Goal: Information Seeking & Learning: Learn about a topic

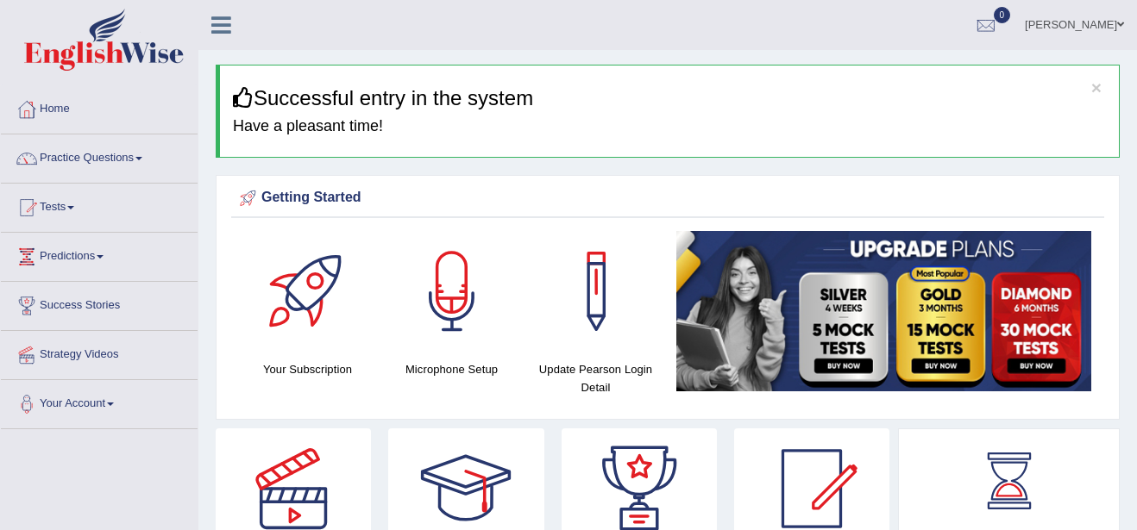
click at [61, 110] on link "Home" at bounding box center [99, 106] width 197 height 43
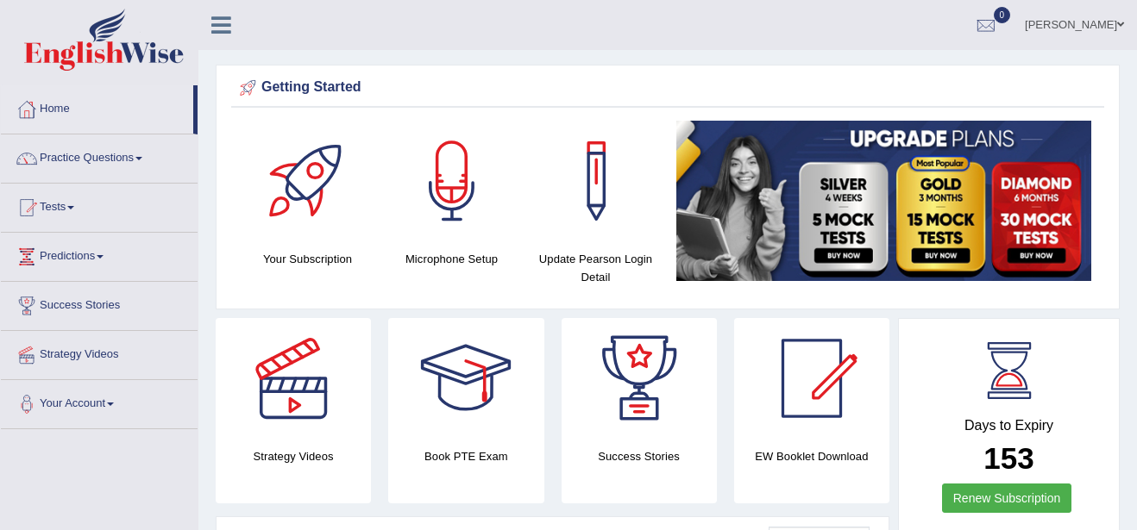
click at [139, 160] on link "Practice Questions" at bounding box center [99, 156] width 197 height 43
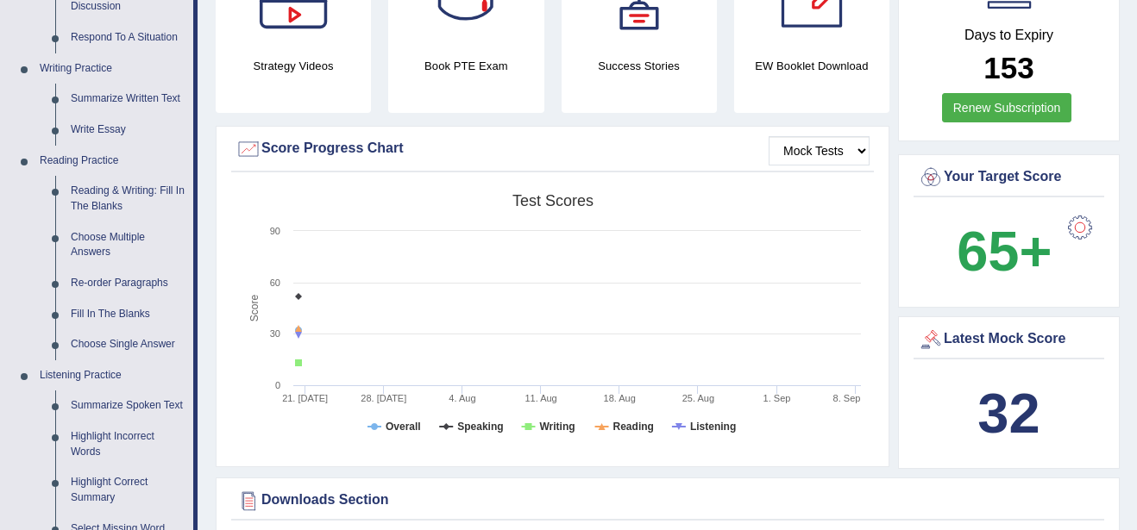
scroll to position [380, 0]
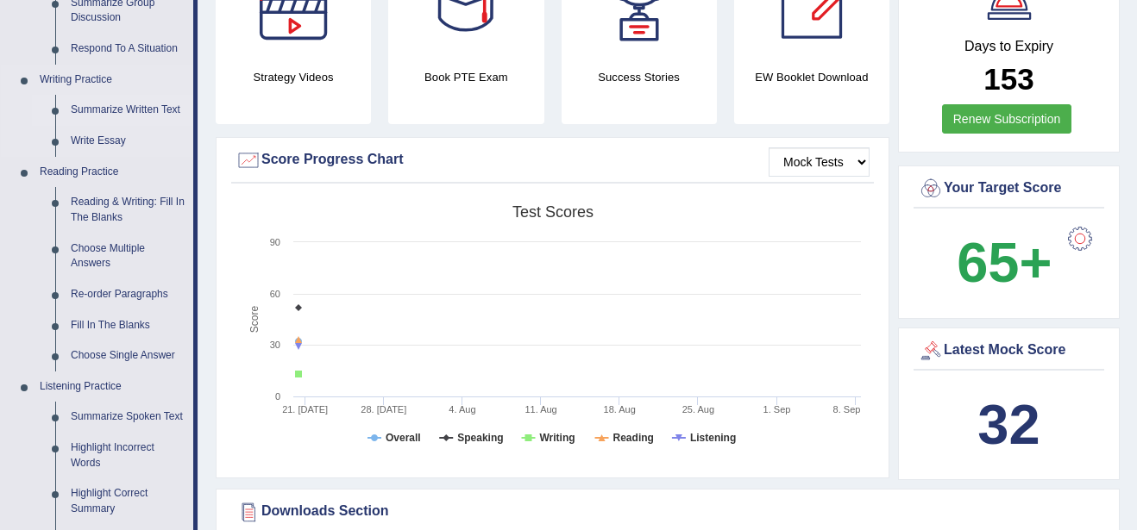
click at [136, 106] on link "Summarize Written Text" at bounding box center [128, 110] width 130 height 31
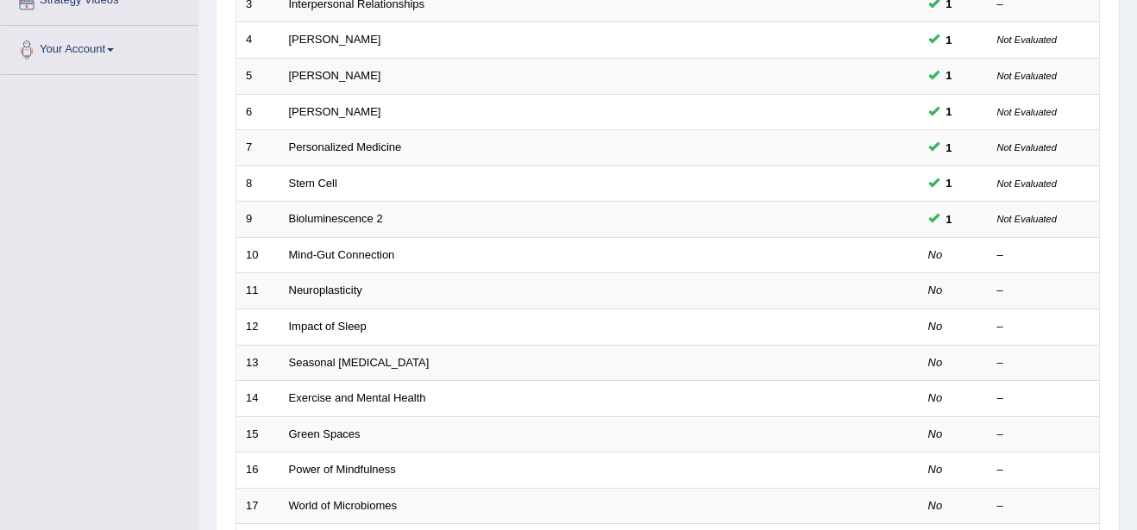
scroll to position [380, 0]
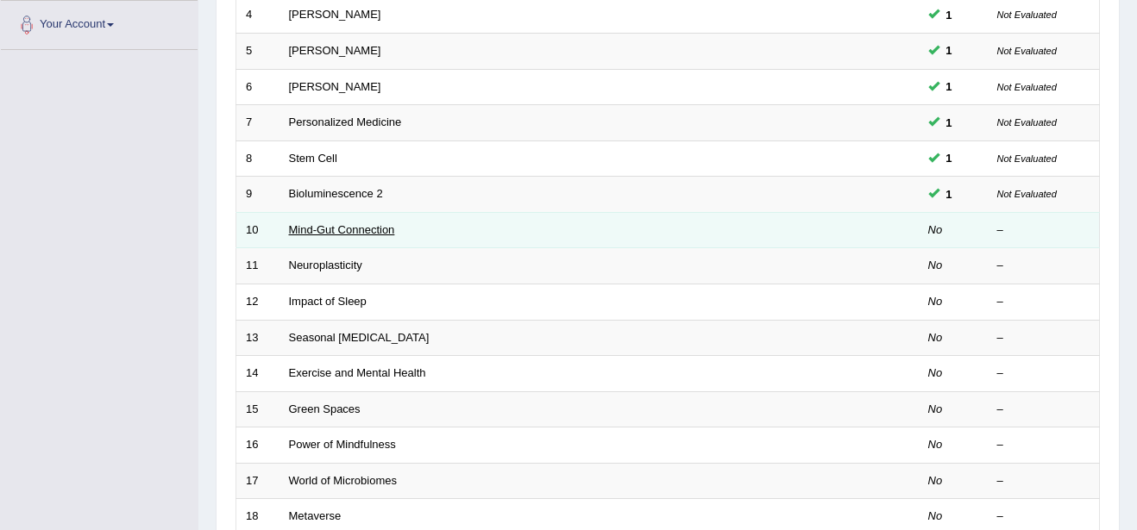
click at [331, 234] on link "Mind-Gut Connection" at bounding box center [342, 229] width 106 height 13
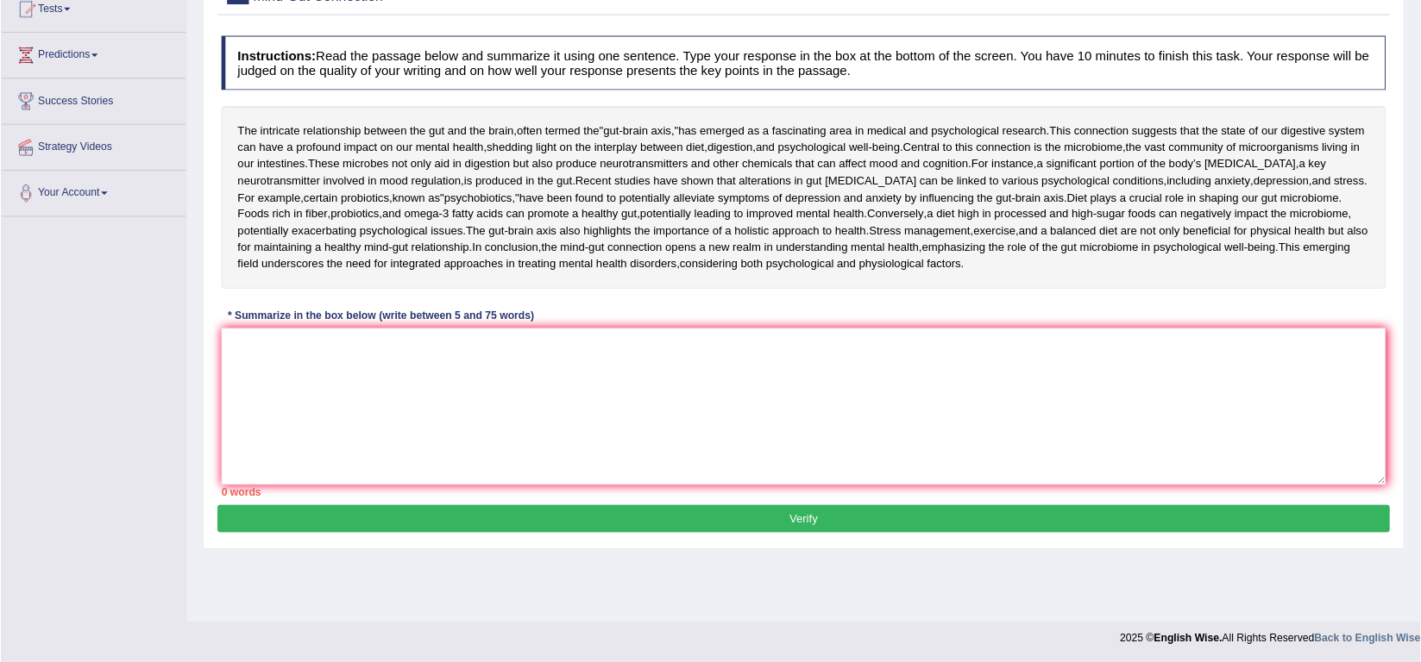
scroll to position [279, 0]
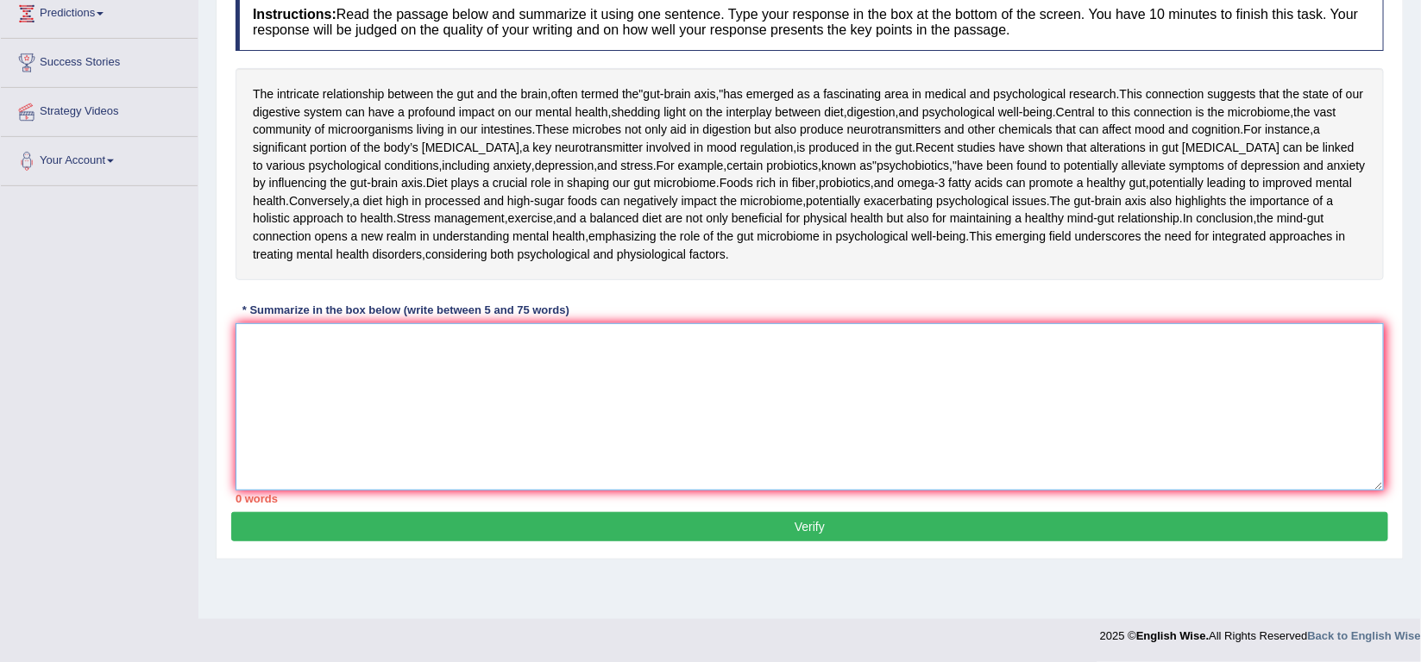
drag, startPoint x: 1103, startPoint y: 0, endPoint x: 838, endPoint y: 487, distance: 555.1
click at [838, 487] on textarea at bounding box center [809, 406] width 1148 height 167
type textarea "f"
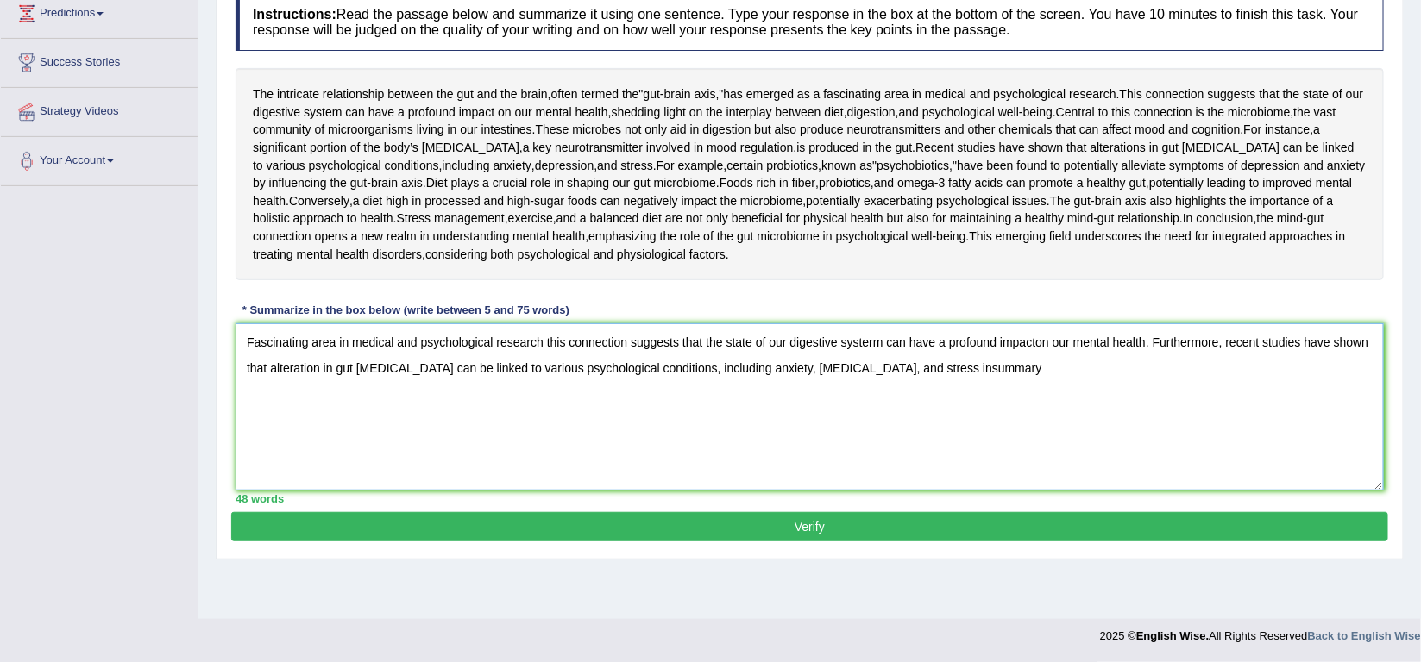
click at [911, 455] on textarea "Fascinating area in medical and psychological research this connection suggests…" at bounding box center [809, 406] width 1148 height 167
click at [976, 455] on textarea "Fascinating area in medical and psychological research this connection suggests…" at bounding box center [809, 406] width 1148 height 167
type textarea "Fascinating area in medical and psychological research this connection suggests…"
click at [1111, 530] on button "Verify" at bounding box center [809, 526] width 1157 height 29
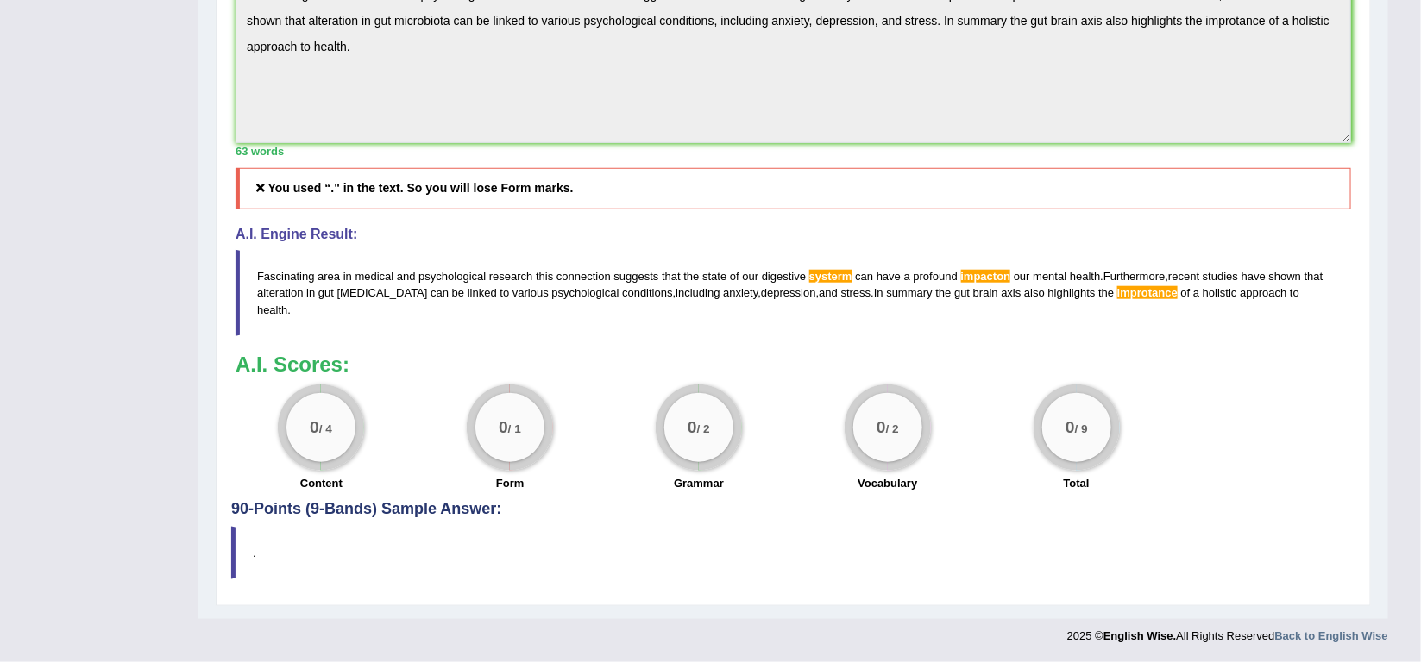
scroll to position [624, 0]
click at [260, 194] on icon at bounding box center [261, 188] width 16 height 12
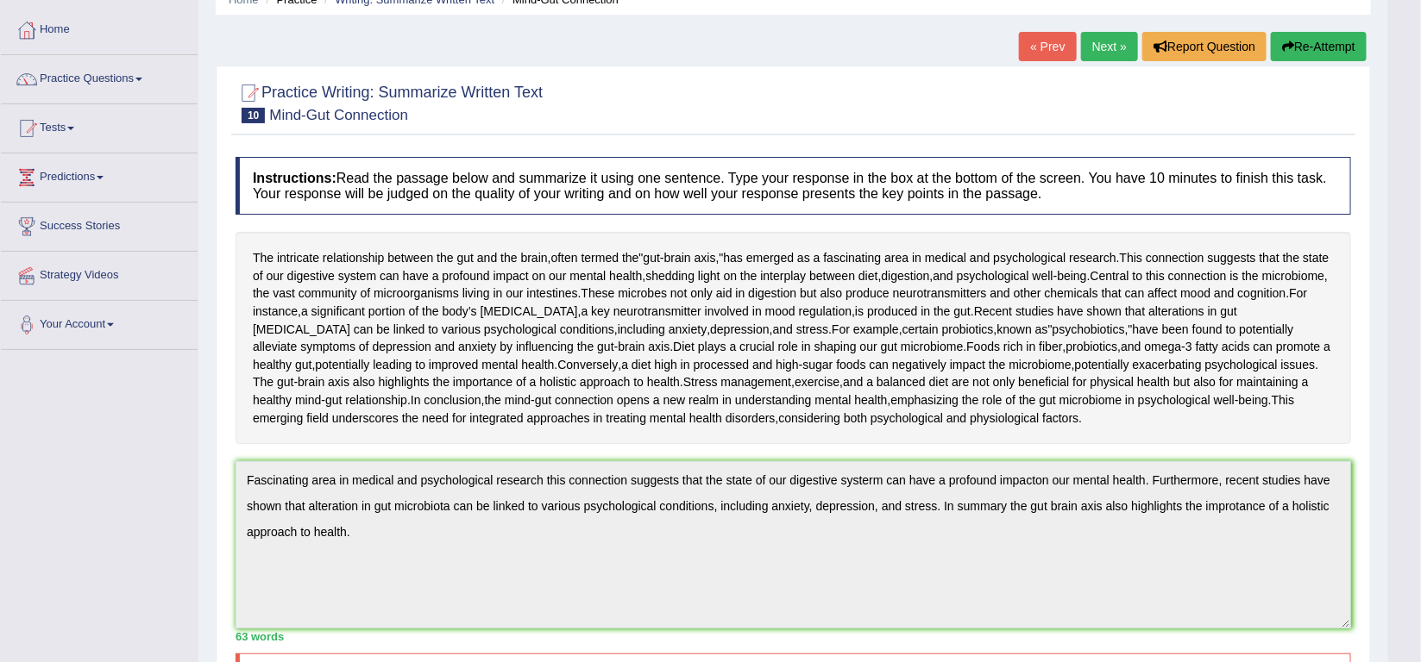
scroll to position [72, 0]
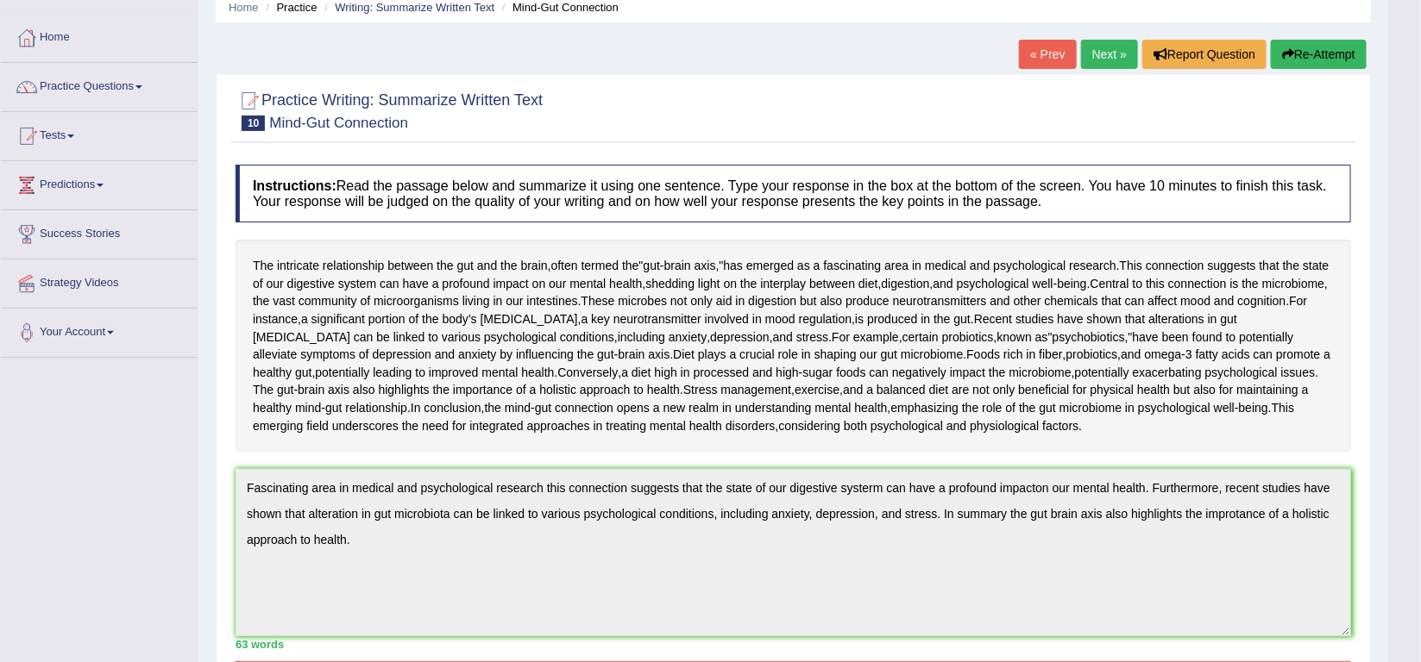
click at [1136, 48] on button "Re-Attempt" at bounding box center [1319, 54] width 96 height 29
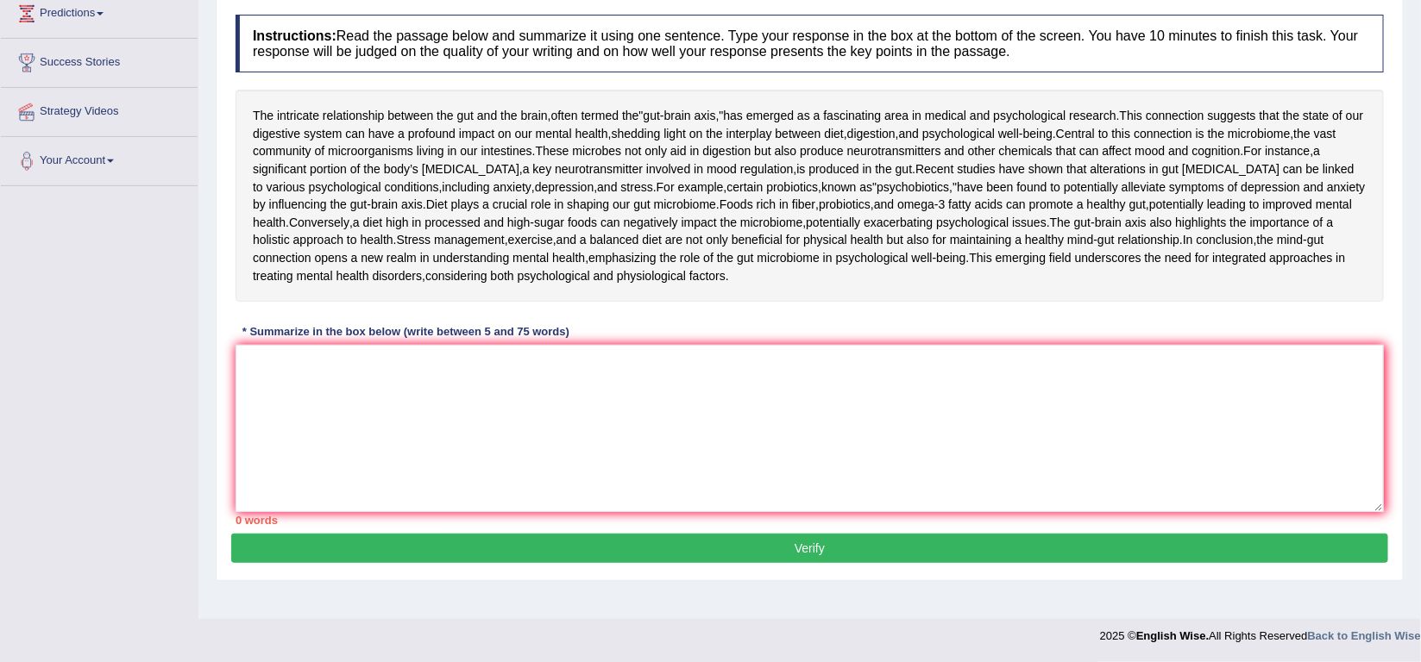
scroll to position [330, 0]
click at [272, 404] on textarea at bounding box center [809, 428] width 1148 height 167
type textarea "C"
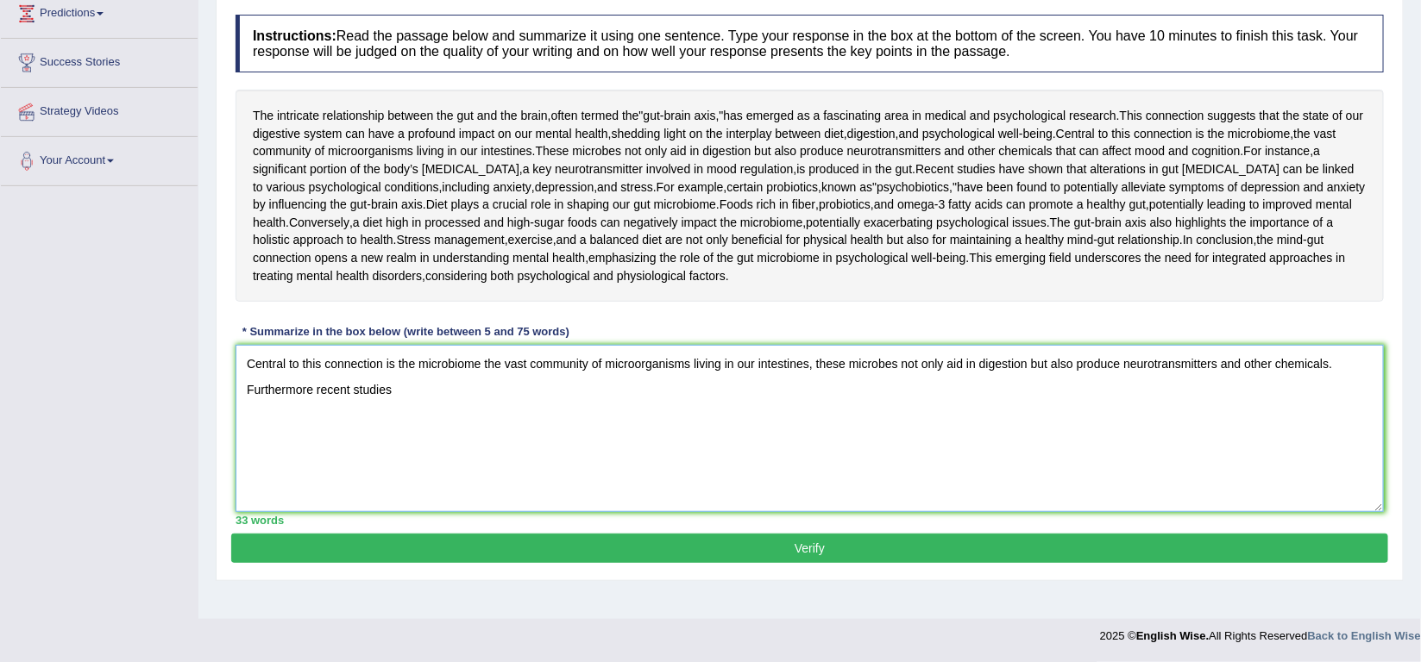
click at [315, 428] on textarea "Central to this connection is the microbiome the vast community of microorganis…" at bounding box center [809, 428] width 1148 height 167
click at [406, 427] on textarea "Central to this connection is the microbiome the vast community of microorganis…" at bounding box center [809, 428] width 1148 height 167
type textarea "Central to this connection is the microbiome the vast community of microorganis…"
click at [808, 563] on button "Verify" at bounding box center [809, 548] width 1157 height 29
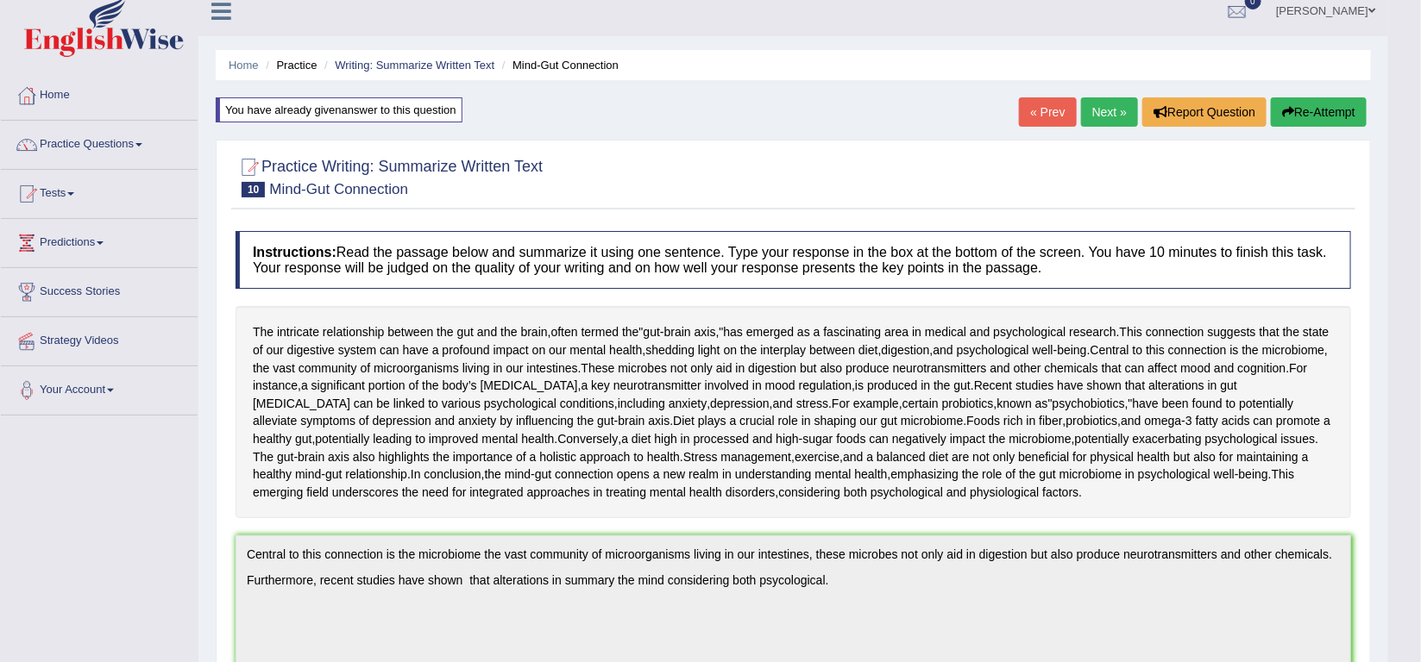
scroll to position [0, 0]
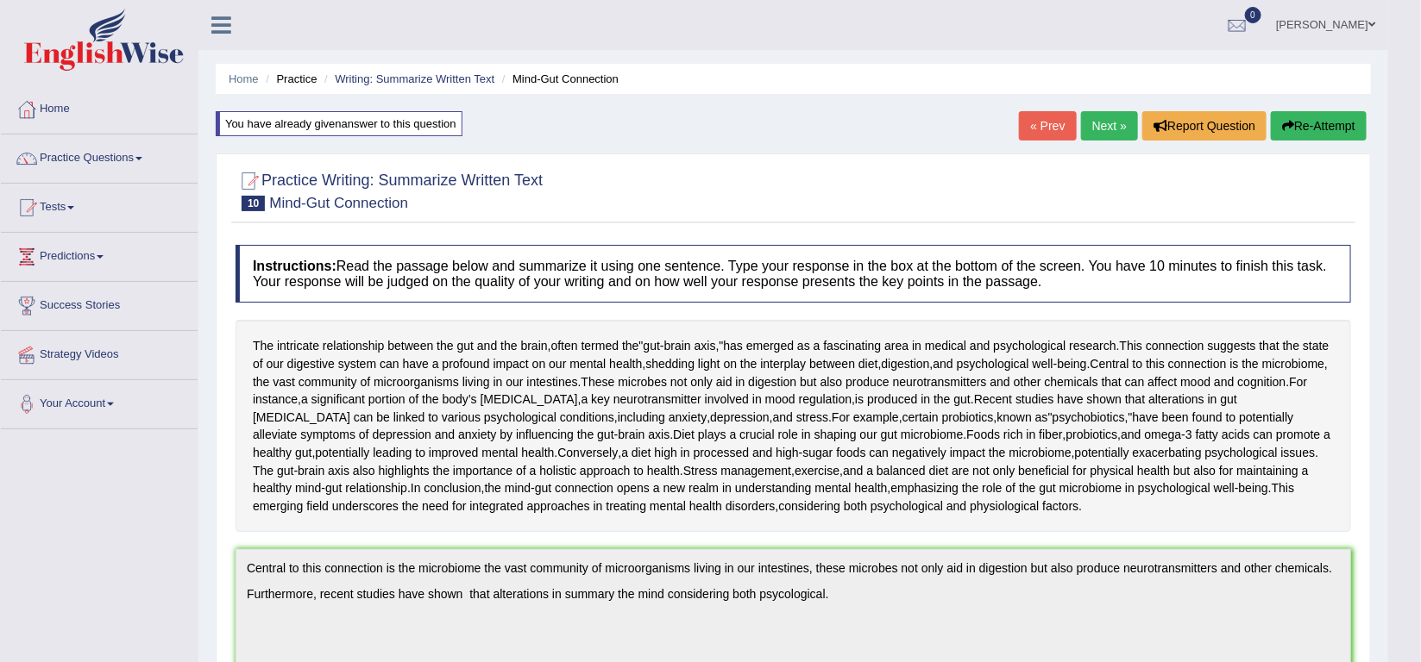
click at [1052, 130] on link "« Prev" at bounding box center [1047, 125] width 57 height 29
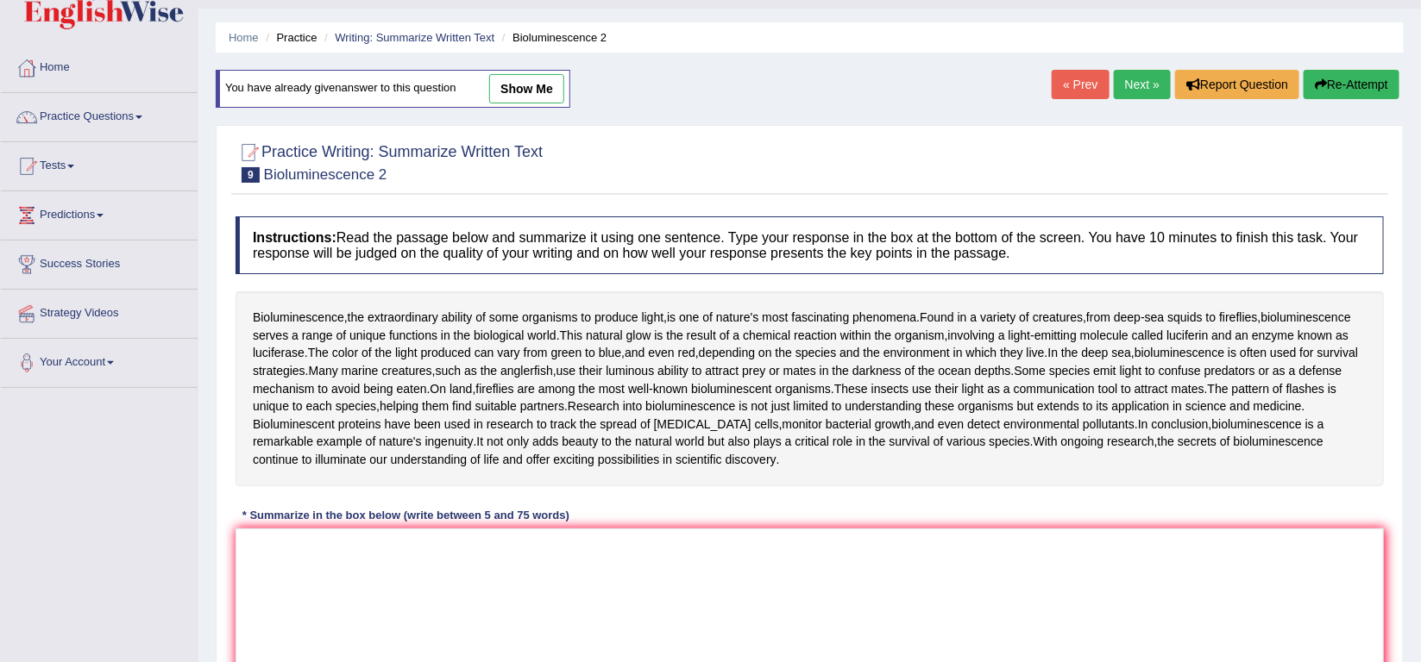
scroll to position [27, 0]
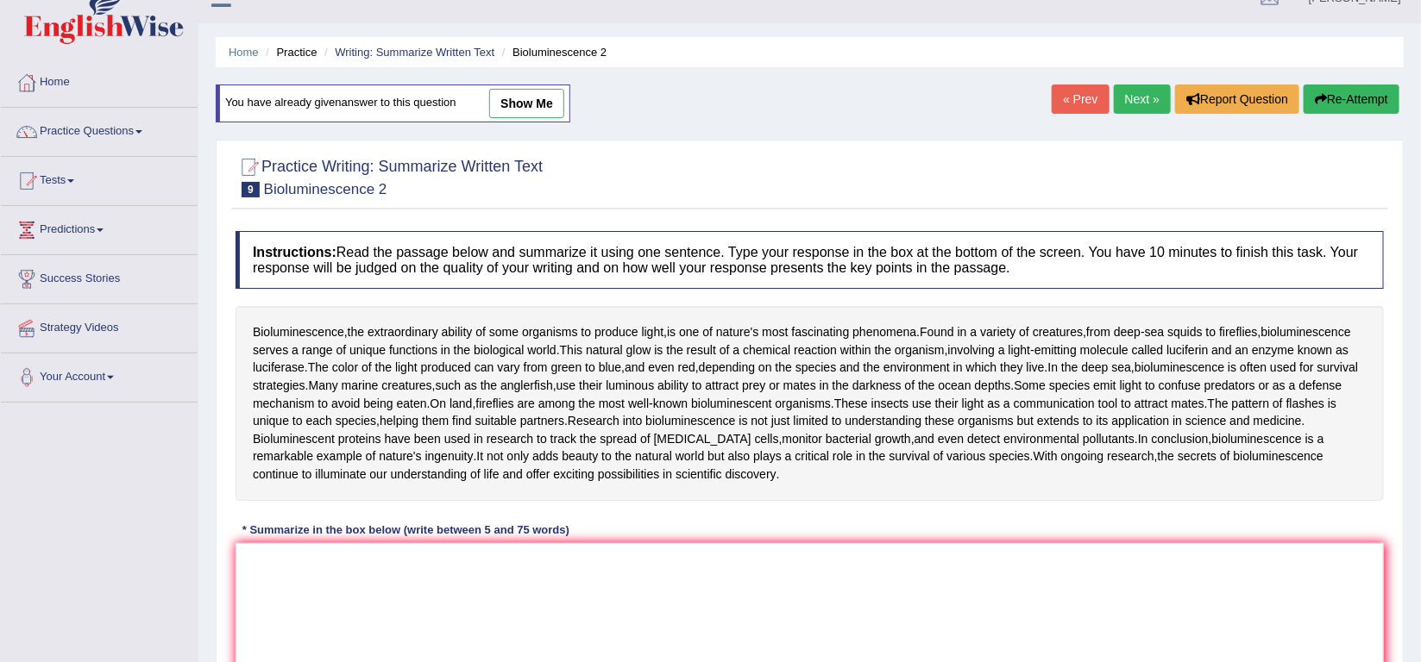
click at [539, 96] on link "show me" at bounding box center [526, 103] width 75 height 29
type textarea "Found in a variety of creatures, from deep-sea squids to fireflies, bioluminesc…"
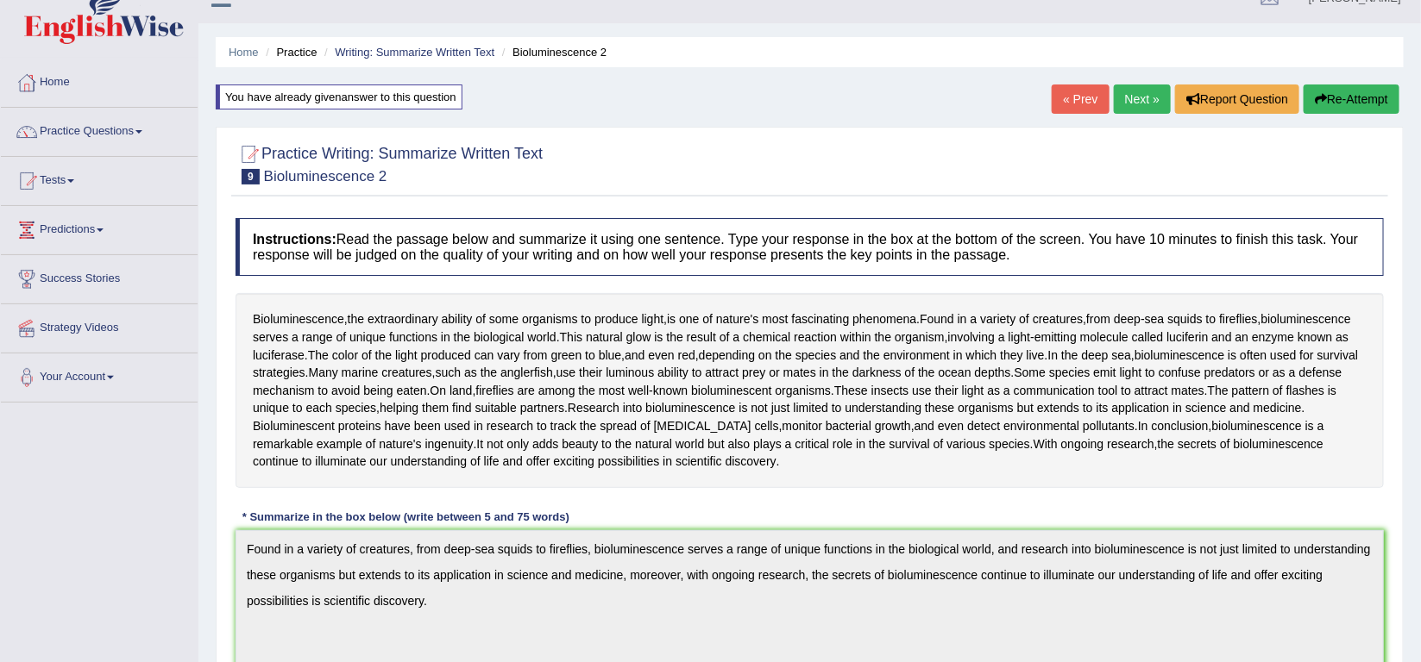
drag, startPoint x: 537, startPoint y: 96, endPoint x: 1003, endPoint y: 213, distance: 480.3
click at [1003, 213] on div "Home Practice Writing: Summarize Written Text Bioluminescence 2 You have alread…" at bounding box center [809, 573] width 1222 height 1201
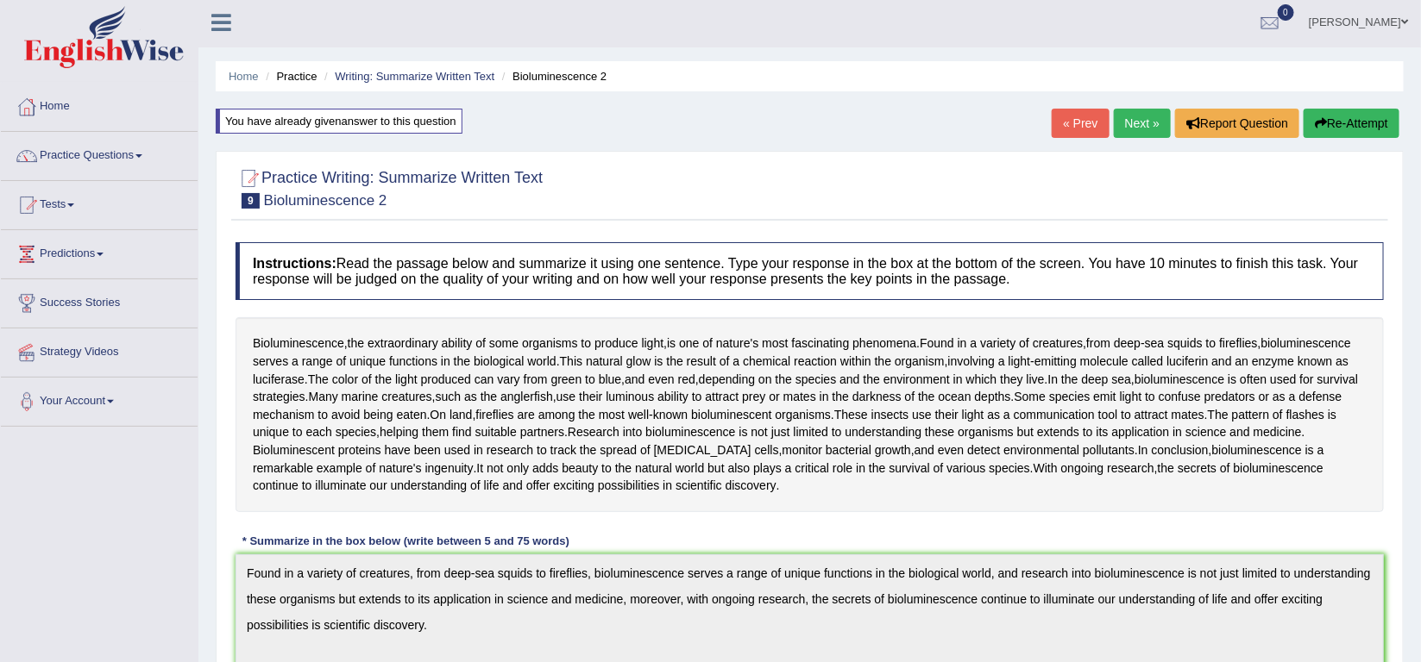
scroll to position [0, 0]
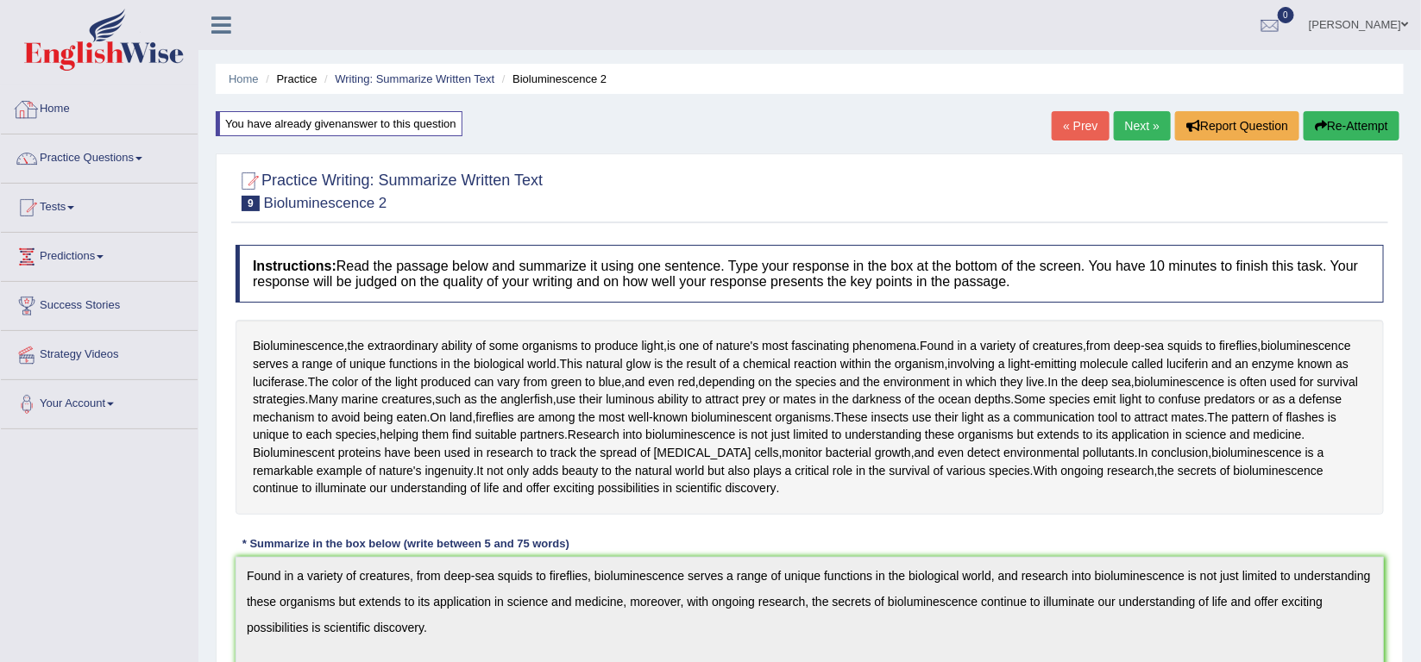
click at [53, 110] on link "Home" at bounding box center [99, 106] width 197 height 43
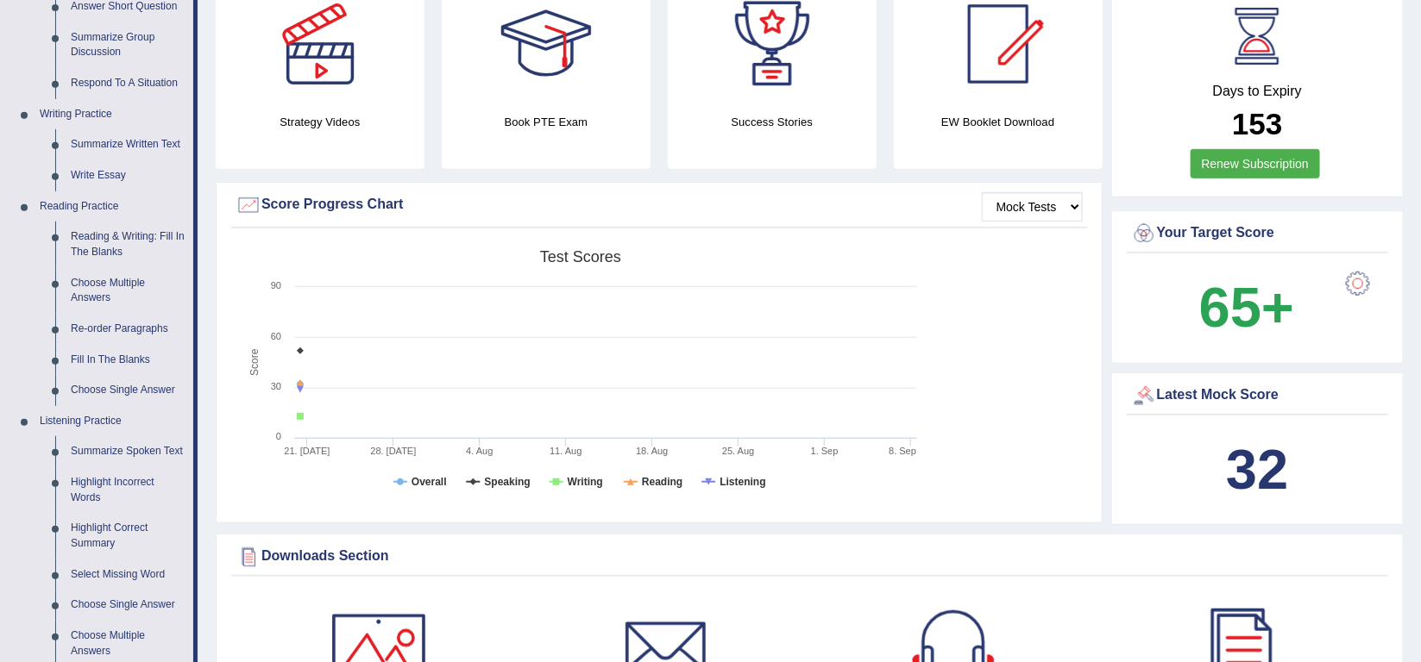
scroll to position [388, 0]
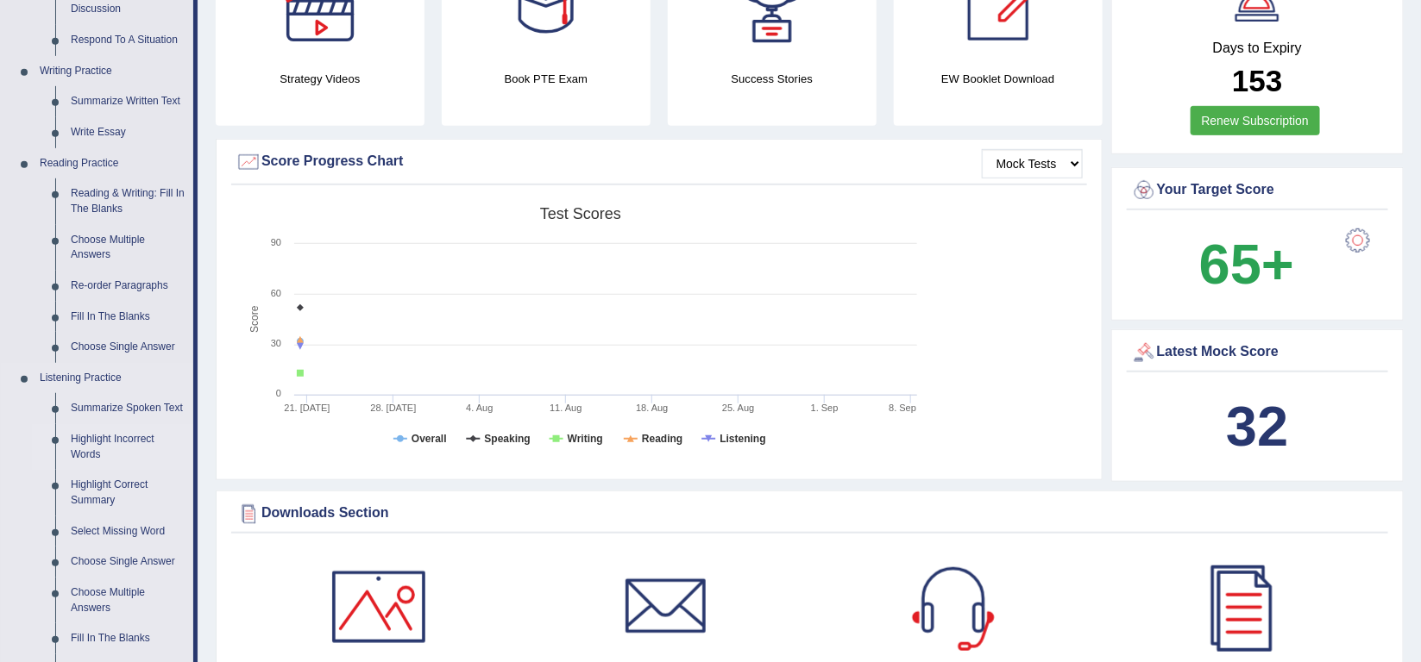
click at [116, 436] on link "Highlight Incorrect Words" at bounding box center [128, 447] width 130 height 46
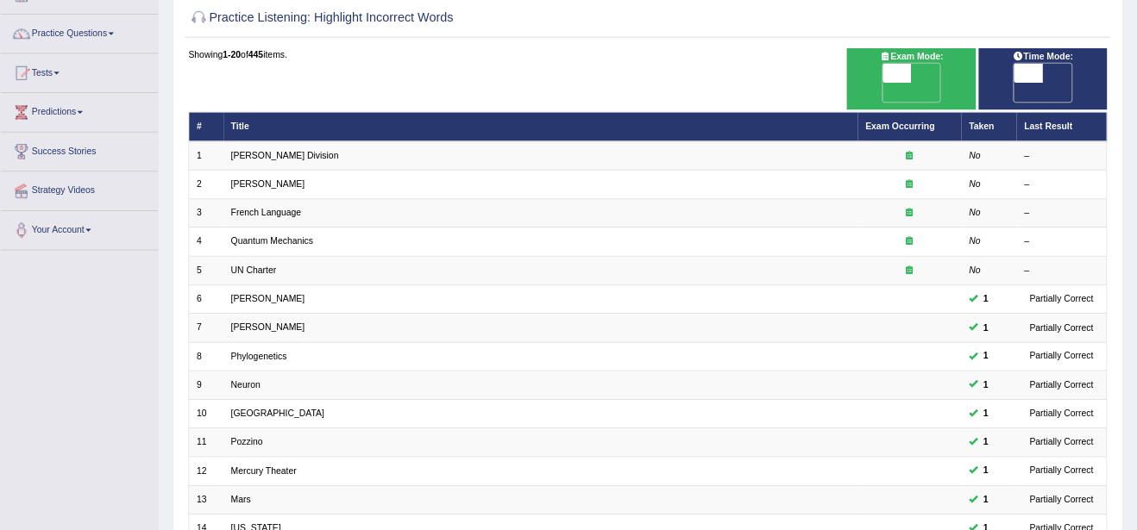
scroll to position [129, 0]
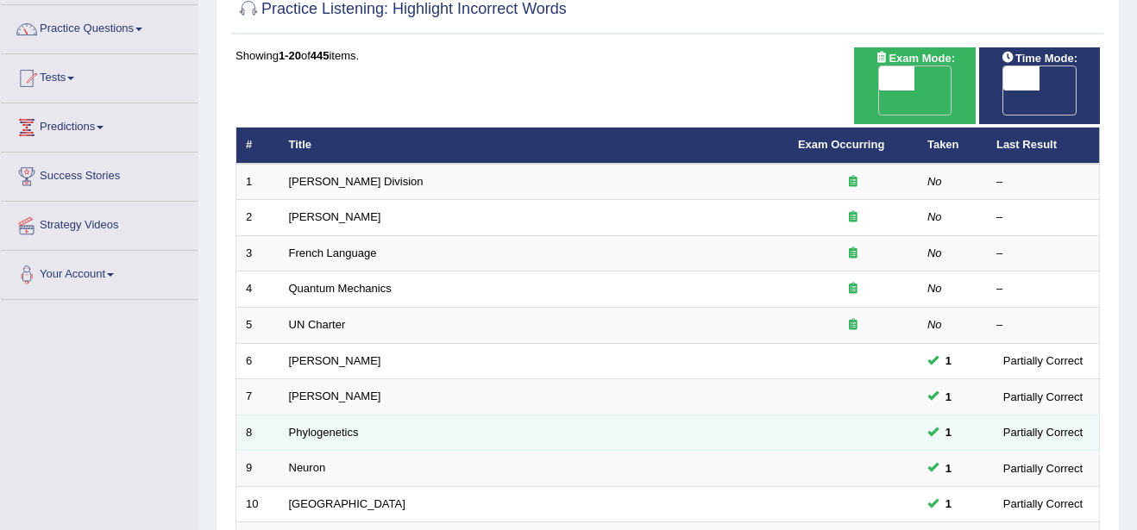
drag, startPoint x: 1397, startPoint y: 0, endPoint x: 722, endPoint y: 448, distance: 810.3
click at [722, 448] on td "Phylogenetics" at bounding box center [533, 433] width 509 height 36
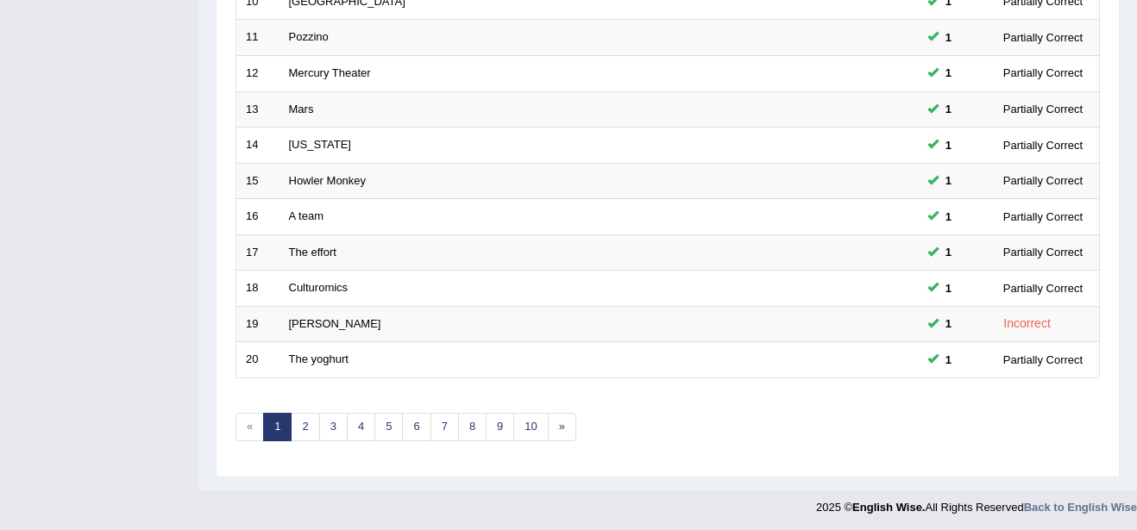
scroll to position [636, 0]
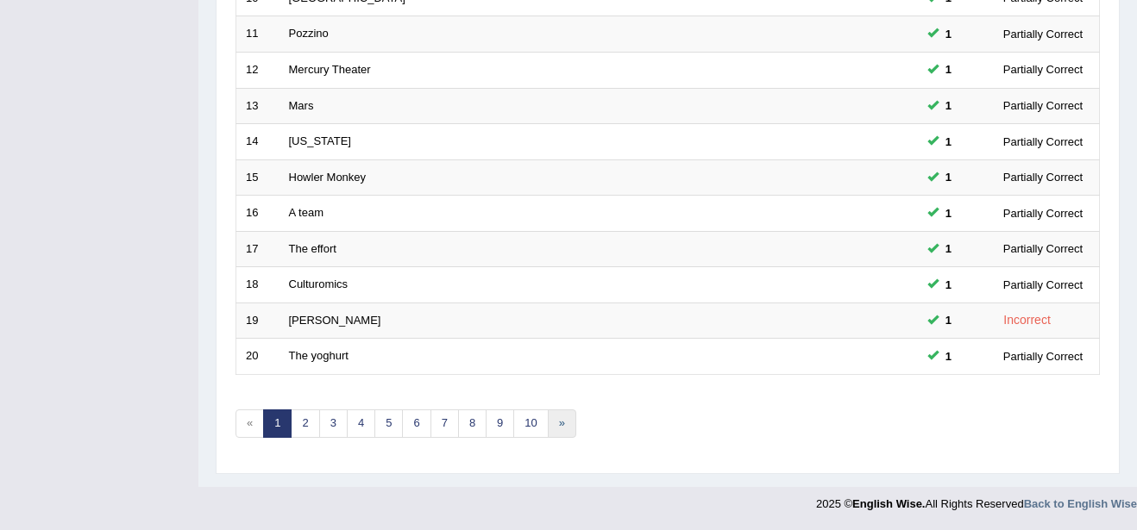
click at [563, 430] on link "»" at bounding box center [562, 424] width 28 height 28
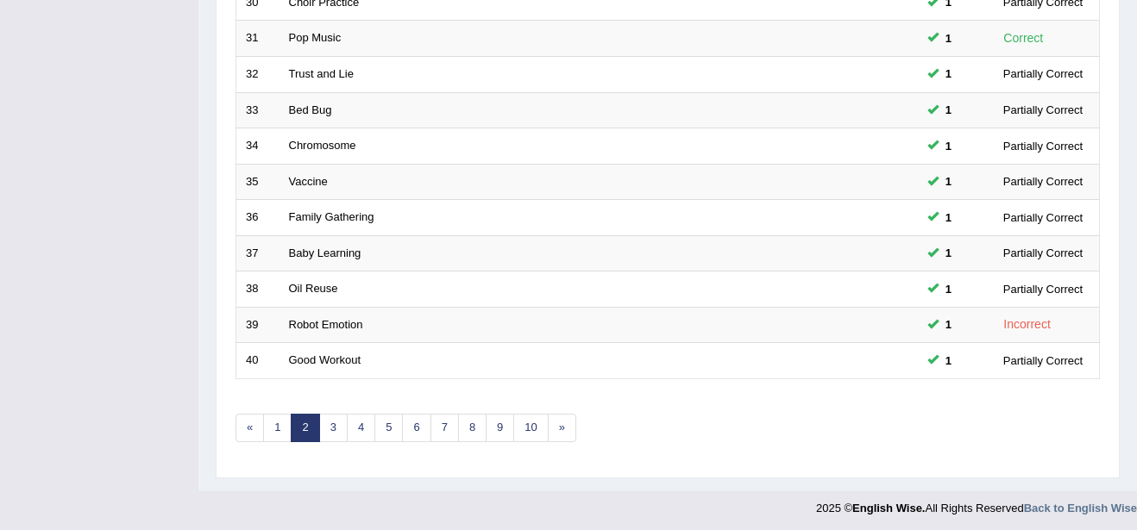
scroll to position [612, 0]
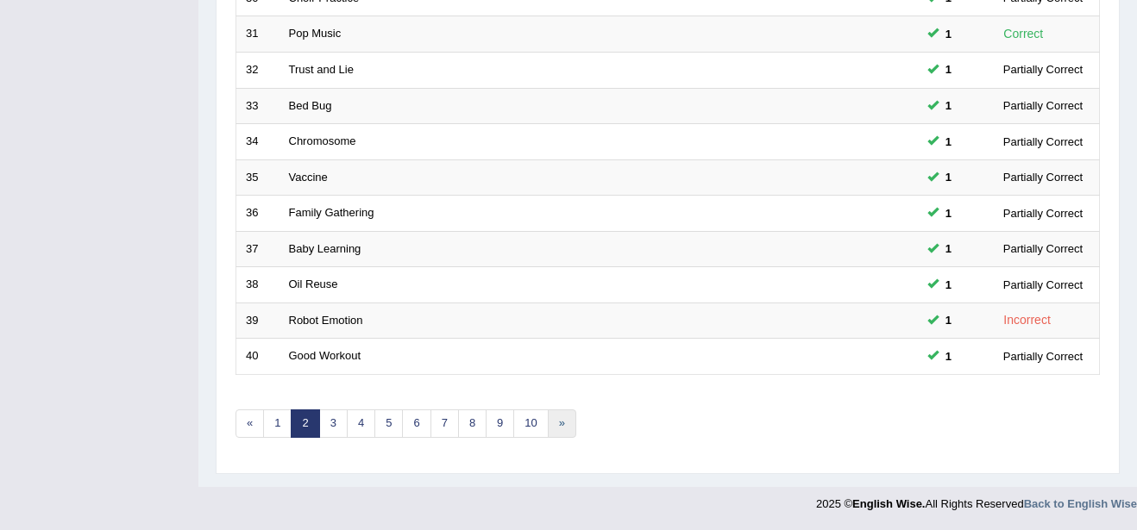
click at [562, 424] on link "»" at bounding box center [562, 424] width 28 height 28
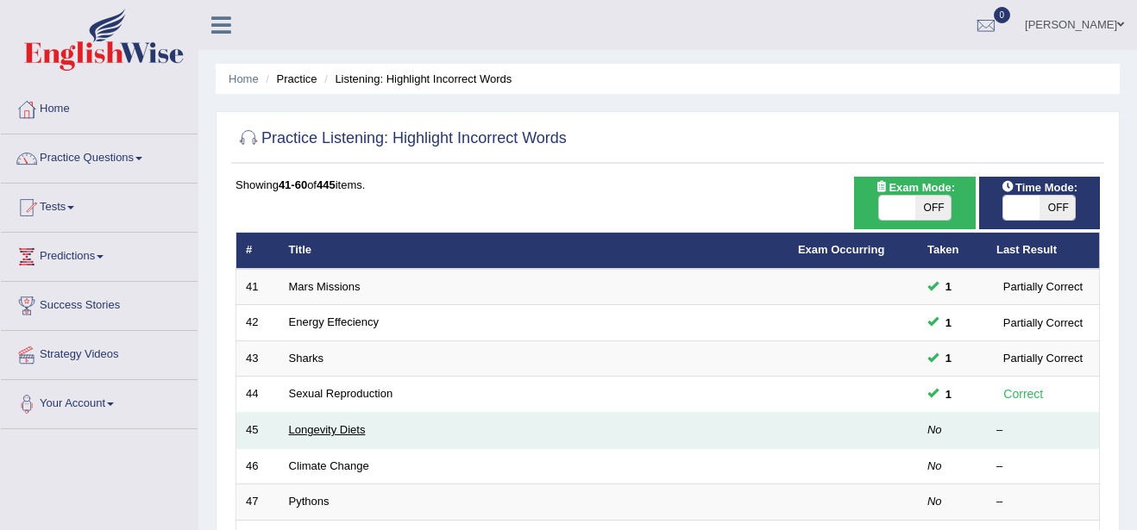
click at [322, 436] on link "Longevity Diets" at bounding box center [327, 430] width 77 height 13
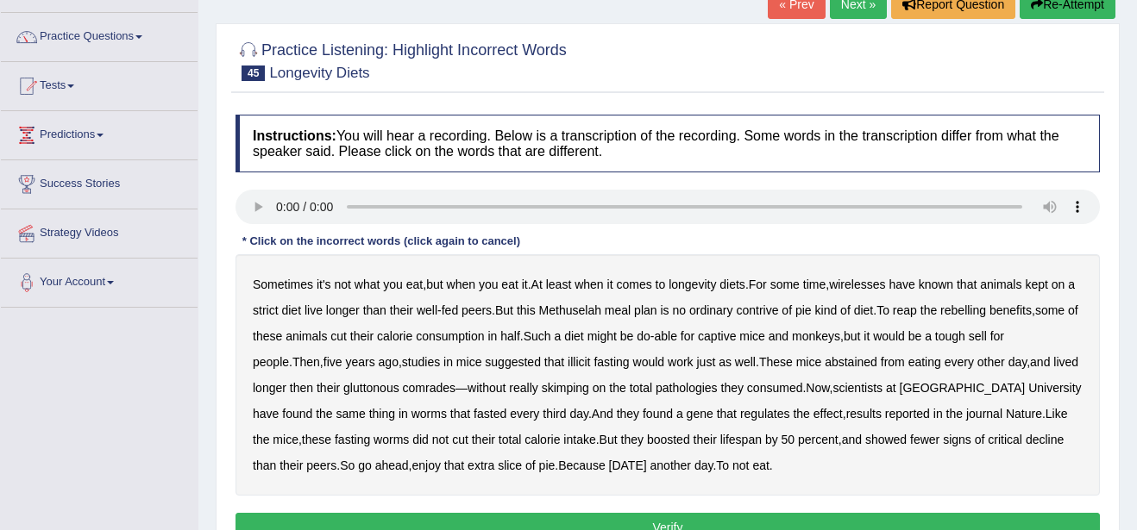
scroll to position [138, 0]
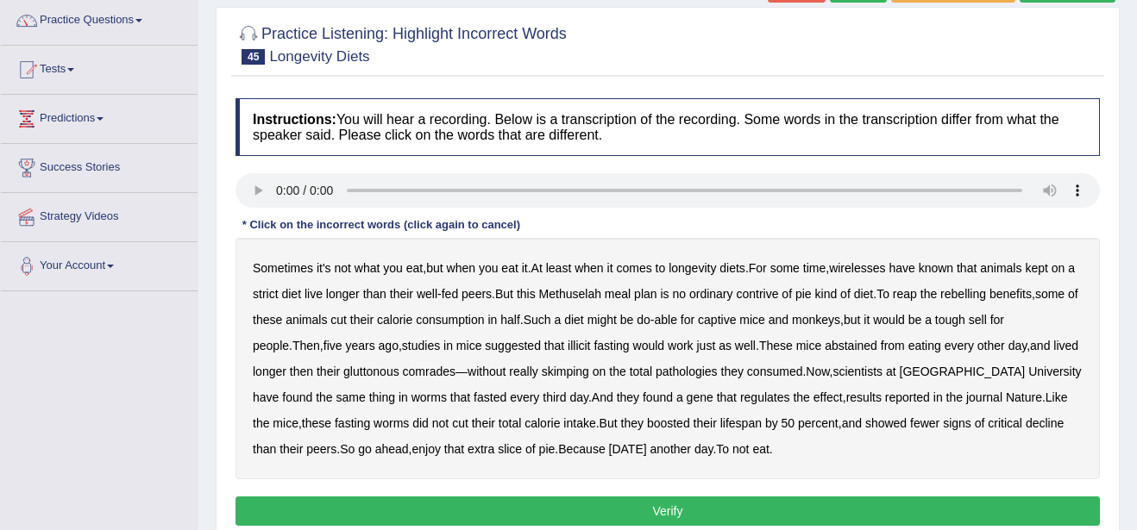
click at [868, 273] on b "wirelesses" at bounding box center [857, 268] width 56 height 14
click at [985, 298] on b "rebelling" at bounding box center [963, 294] width 46 height 14
click at [753, 509] on button "Verify" at bounding box center [667, 511] width 864 height 29
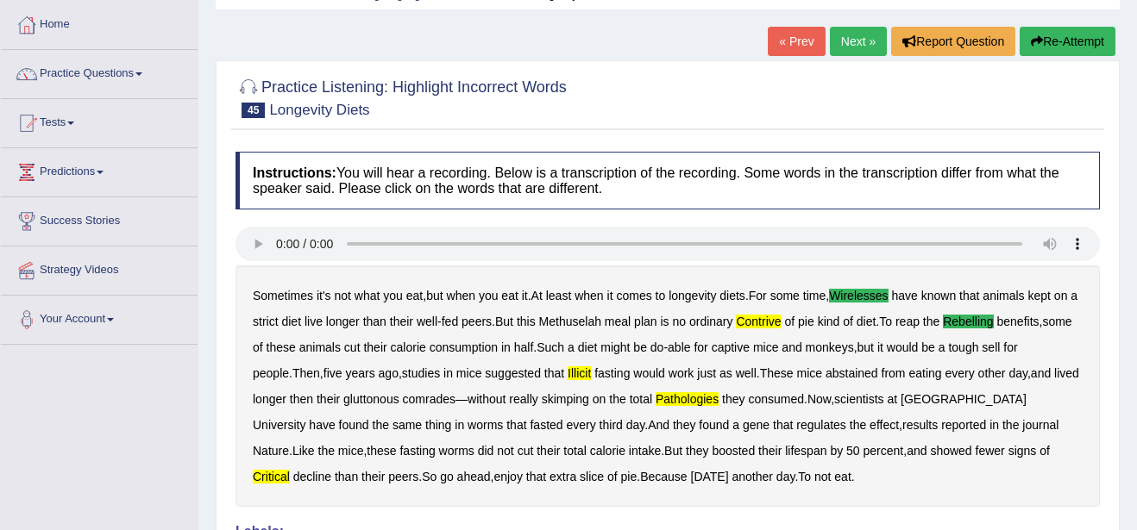
scroll to position [69, 0]
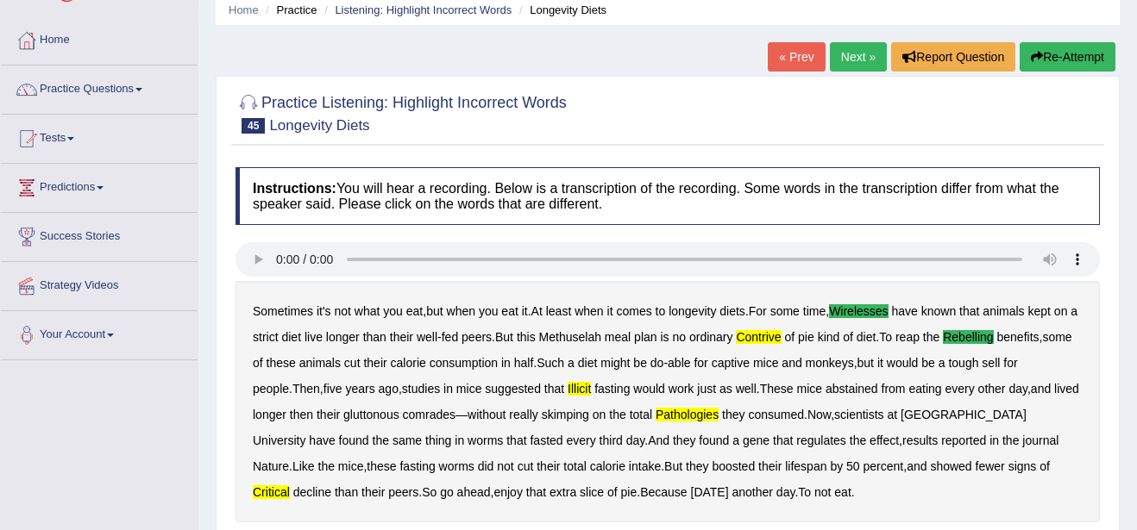
click at [865, 57] on link "Next »" at bounding box center [858, 56] width 57 height 29
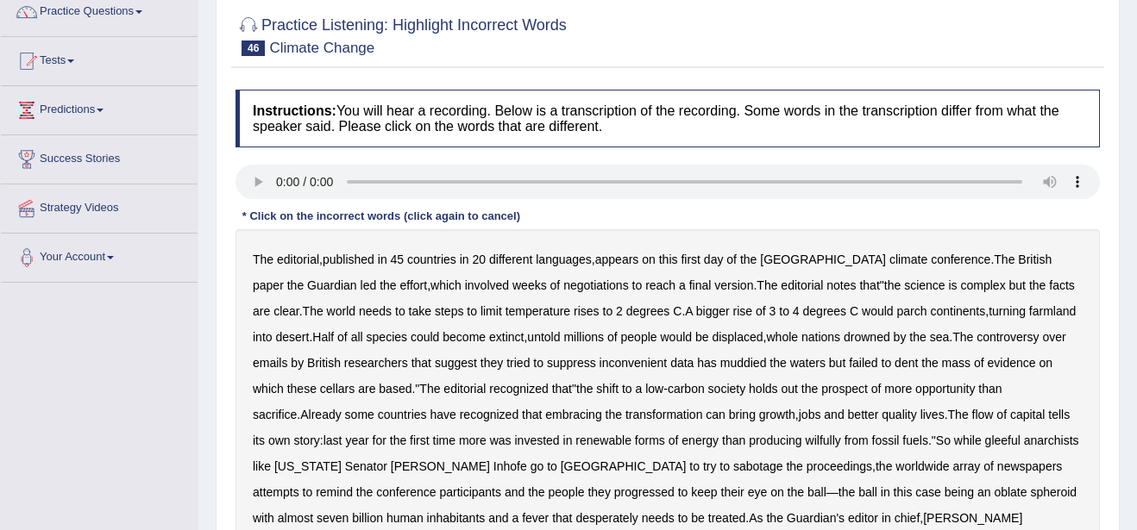
scroll to position [173, 0]
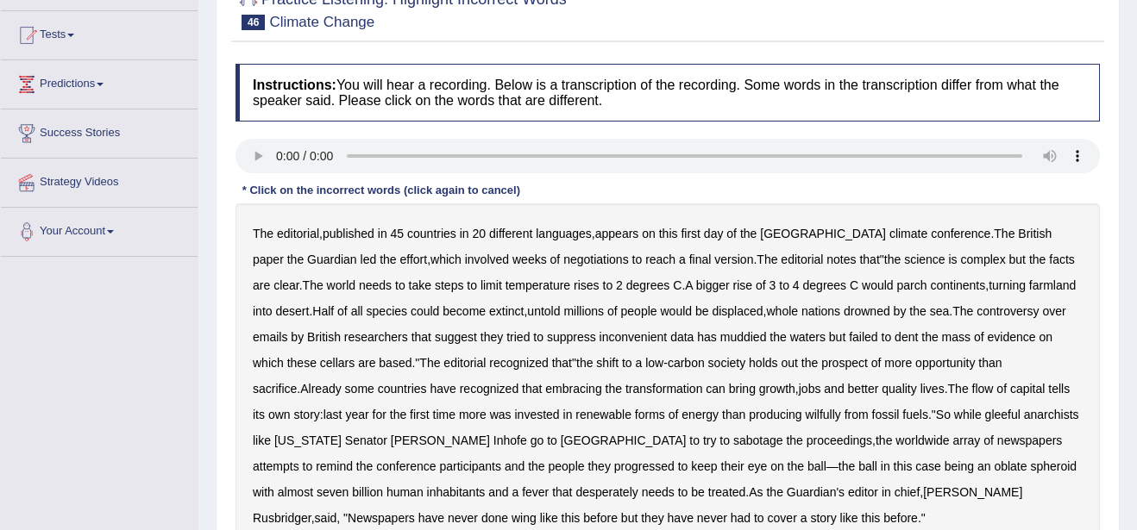
click at [344, 362] on b "cellars" at bounding box center [337, 363] width 35 height 14
click at [806, 412] on b "wilfully" at bounding box center [823, 415] width 35 height 14
click at [614, 468] on b "progressed" at bounding box center [644, 467] width 60 height 14
click at [511, 520] on b "wing" at bounding box center [523, 518] width 25 height 14
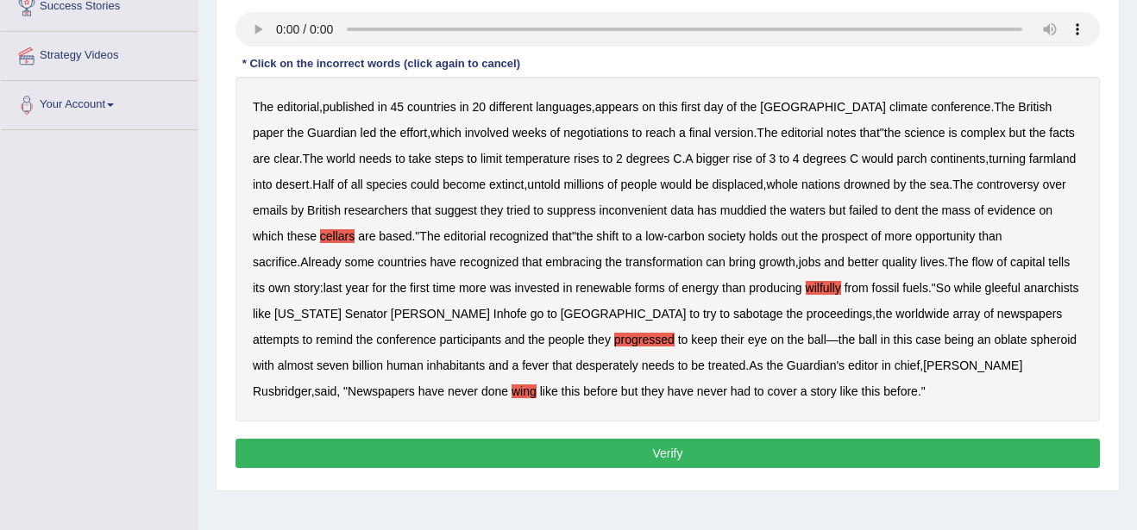
scroll to position [345, 0]
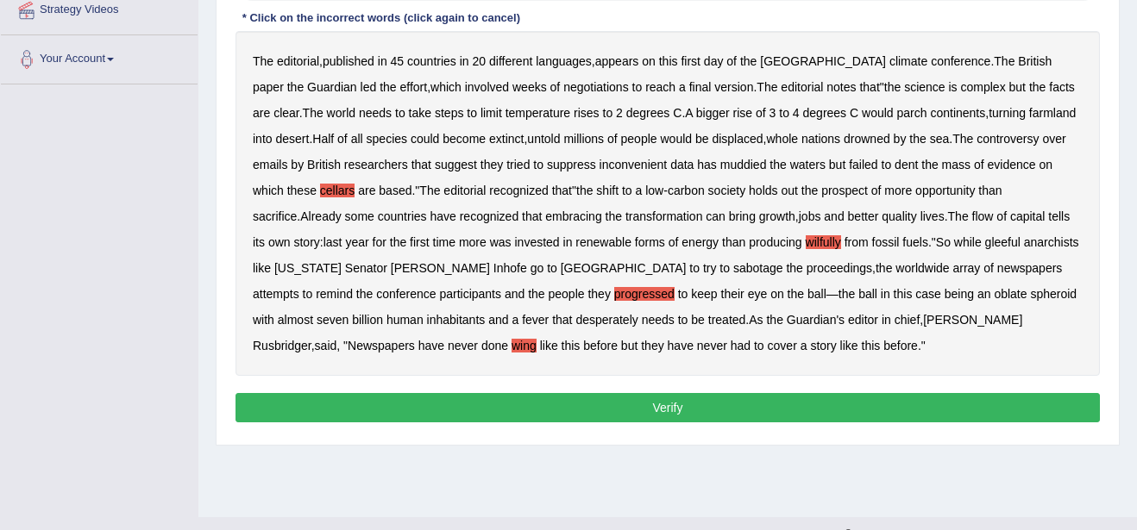
click at [817, 406] on button "Verify" at bounding box center [667, 407] width 864 height 29
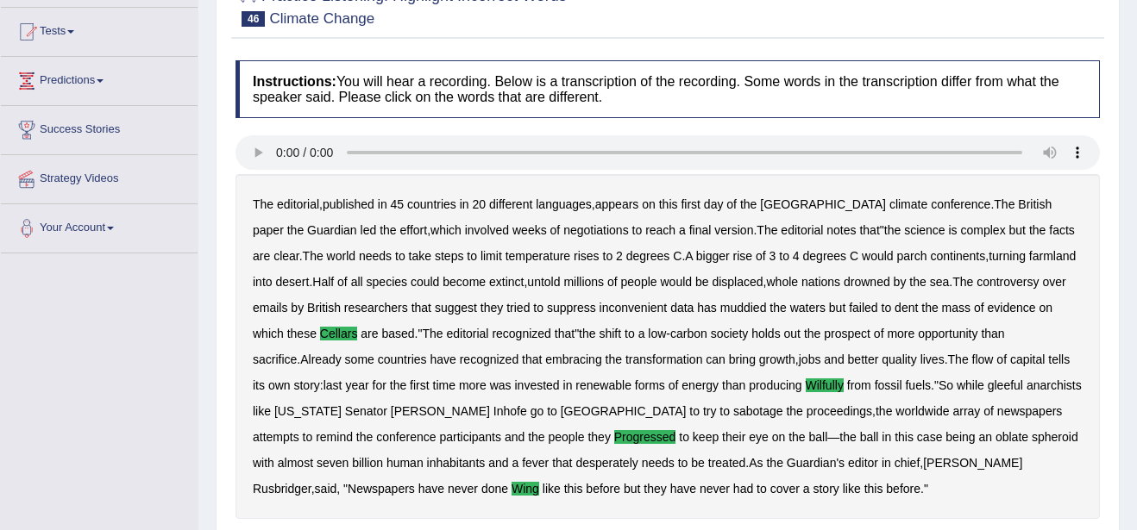
scroll to position [150, 0]
